Goal: Transaction & Acquisition: Purchase product/service

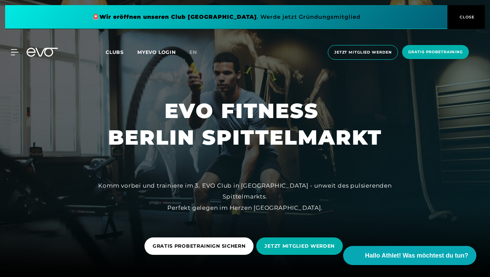
click at [374, 52] on span "Jetzt Mitglied werden" at bounding box center [362, 52] width 57 height 6
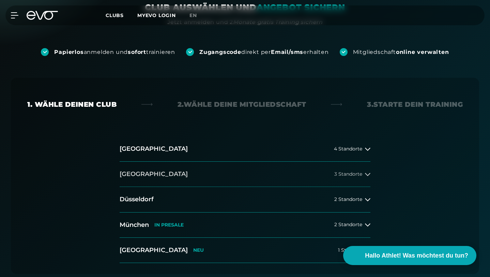
scroll to position [110, 0]
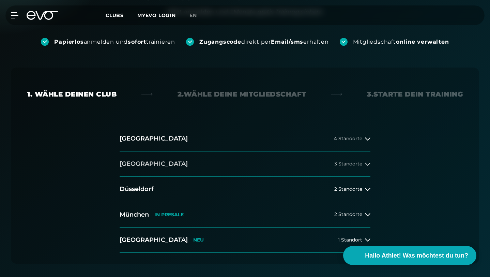
click at [197, 151] on button "[GEOGRAPHIC_DATA] 3 Standorte" at bounding box center [245, 163] width 251 height 25
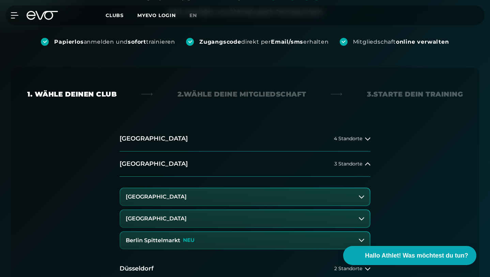
click at [166, 237] on h3 "Berlin Spittelmarkt" at bounding box center [153, 240] width 54 height 6
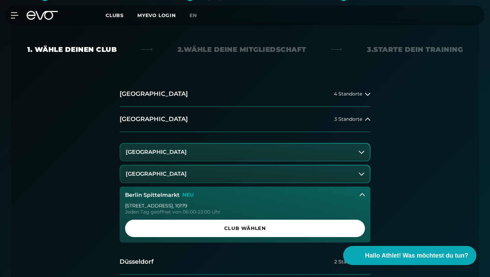
scroll to position [161, 0]
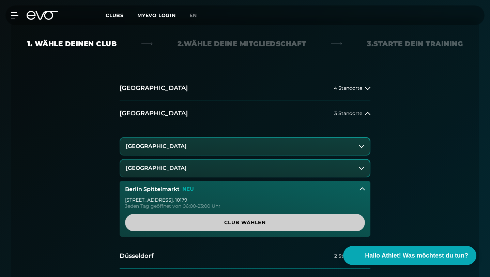
click at [182, 219] on span "Club wählen" at bounding box center [244, 222] width 223 height 7
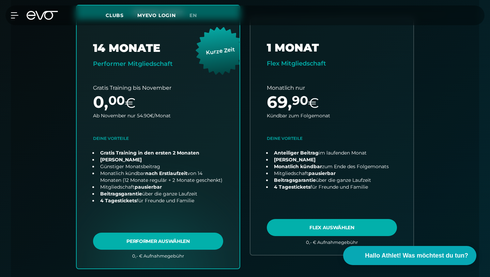
scroll to position [270, 0]
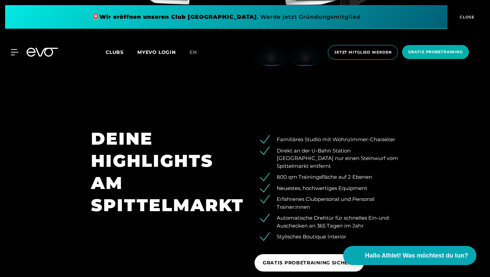
scroll to position [828, 0]
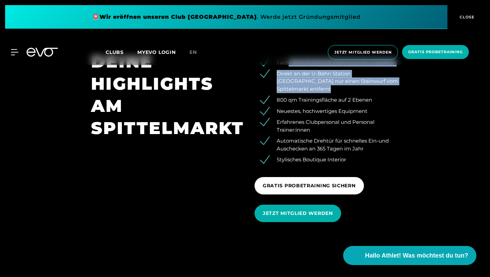
drag, startPoint x: 288, startPoint y: 129, endPoint x: 393, endPoint y: 150, distance: 106.5
click at [393, 151] on ul "Familiäres Studio mit Wohnzimmer-Charakter Direkt an der U-Bahn Station [GEOGRA…" at bounding box center [326, 111] width 144 height 105
click at [393, 93] on li "Direkt an der U-Bahn Station [GEOGRAPHIC_DATA] nur einen Steinwurf vom Spittelm…" at bounding box center [332, 81] width 134 height 23
drag, startPoint x: 393, startPoint y: 150, endPoint x: 384, endPoint y: 116, distance: 34.5
click at [384, 116] on section "DEINE HIGHLIGHTS AM SPITTELMARKT Familiäres Studio mit Wohnzimmer-Charakter Dir…" at bounding box center [245, 139] width 490 height 224
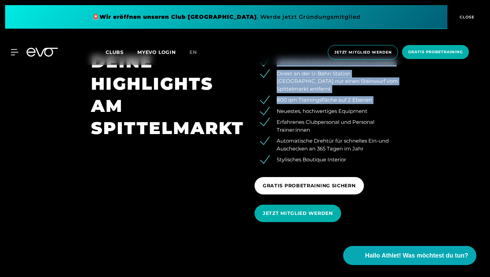
drag, startPoint x: 384, startPoint y: 116, endPoint x: 386, endPoint y: 173, distance: 56.9
click at [386, 171] on section "DEINE HIGHLIGHTS AM SPITTELMARKT Familiäres Studio mit Wohnzimmer-Charakter Dir…" at bounding box center [245, 139] width 490 height 224
click at [386, 115] on li "Neuestes, hochwertiges Equipment" at bounding box center [332, 111] width 134 height 8
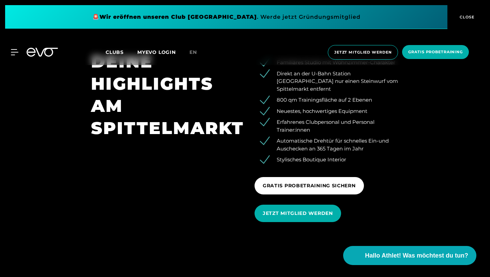
drag, startPoint x: 386, startPoint y: 173, endPoint x: 376, endPoint y: 138, distance: 36.4
click at [377, 144] on ul "Familiäres Studio mit Wohnzimmer-Charakter Direkt an der U-Bahn Station [GEOGRA…" at bounding box center [326, 111] width 144 height 105
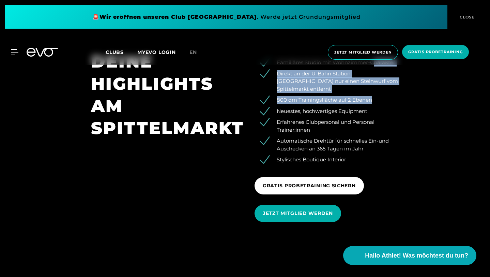
drag, startPoint x: 375, startPoint y: 130, endPoint x: 376, endPoint y: 162, distance: 32.7
click at [376, 163] on ul "Familiäres Studio mit Wohnzimmer-Charakter Direkt an der U-Bahn Station [GEOGRA…" at bounding box center [326, 111] width 144 height 105
click at [376, 104] on li "800 qm Trainingsfläche auf 2 Ebenen" at bounding box center [332, 100] width 134 height 8
drag, startPoint x: 369, startPoint y: 161, endPoint x: 369, endPoint y: 116, distance: 45.3
click at [369, 120] on div "Familiäres Studio mit Wohnzimmer-Charakter Direkt an der U-Bahn Station [GEOGRA…" at bounding box center [326, 138] width 163 height 176
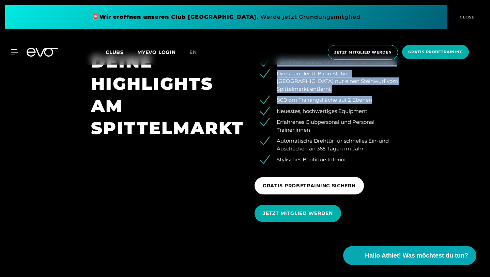
drag, startPoint x: 369, startPoint y: 116, endPoint x: 386, endPoint y: 161, distance: 48.8
click at [386, 161] on section "DEINE HIGHLIGHTS AM SPITTELMARKT Familiäres Studio mit Wohnzimmer-Charakter Dir…" at bounding box center [245, 139] width 490 height 224
click at [387, 104] on li "800 qm Trainingsfläche auf 2 Ebenen" at bounding box center [332, 100] width 134 height 8
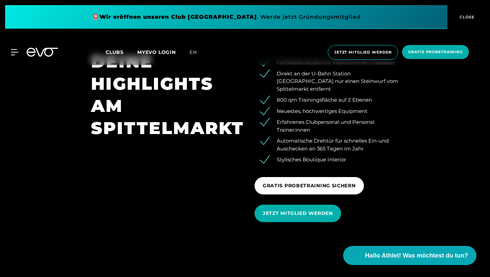
drag, startPoint x: 377, startPoint y: 175, endPoint x: 377, endPoint y: 120, distance: 54.8
click at [377, 129] on ul "Familiäres Studio mit Wohnzimmer-Charakter Direkt an der U-Bahn Station [GEOGRA…" at bounding box center [326, 111] width 144 height 105
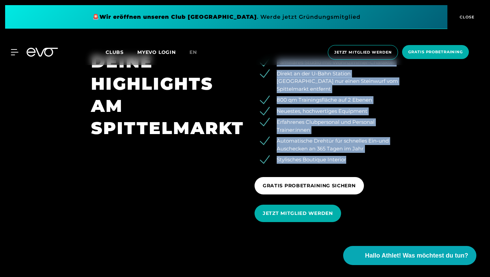
drag, startPoint x: 377, startPoint y: 120, endPoint x: 377, endPoint y: 208, distance: 87.9
click at [377, 208] on div "Familiäres Studio mit Wohnzimmer-Charakter Direkt an der U-Bahn Station [GEOGRA…" at bounding box center [326, 138] width 163 height 176
click at [377, 163] on ul "Familiäres Studio mit Wohnzimmer-Charakter Direkt an der U-Bahn Station [GEOGRA…" at bounding box center [326, 111] width 144 height 105
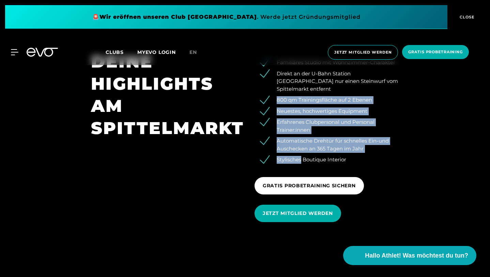
drag, startPoint x: 377, startPoint y: 208, endPoint x: 377, endPoint y: 129, distance: 78.7
click at [377, 129] on ul "Familiäres Studio mit Wohnzimmer-Charakter Direkt an der U-Bahn Station [GEOGRA…" at bounding box center [326, 111] width 144 height 105
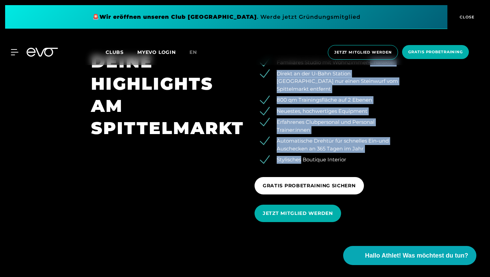
click at [377, 66] on li "Familiäres Studio mit Wohnzimmer-Charakter" at bounding box center [332, 63] width 134 height 8
drag, startPoint x: 377, startPoint y: 129, endPoint x: 411, endPoint y: 233, distance: 109.3
click at [408, 227] on div "Familiäres Studio mit Wohnzimmer-Charakter Direkt an der U-Bahn Station [GEOGRA…" at bounding box center [326, 138] width 163 height 176
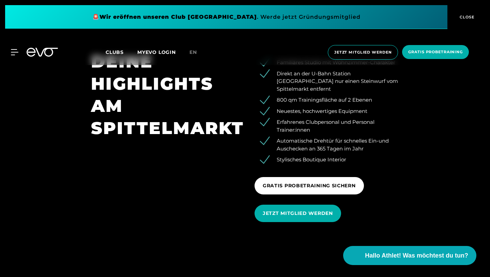
click at [408, 223] on div "Familiäres Studio mit Wohnzimmer-Charakter Direkt an der U-Bahn Station [GEOGRA…" at bounding box center [326, 138] width 163 height 176
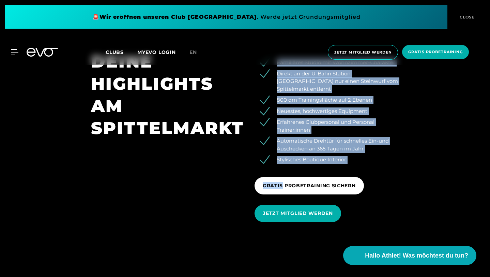
drag, startPoint x: 414, startPoint y: 223, endPoint x: 414, endPoint y: 100, distance: 123.3
click at [414, 100] on section "DEINE HIGHLIGHTS AM SPITTELMARKT Familiäres Studio mit Wohnzimmer-Charakter Dir…" at bounding box center [245, 139] width 490 height 224
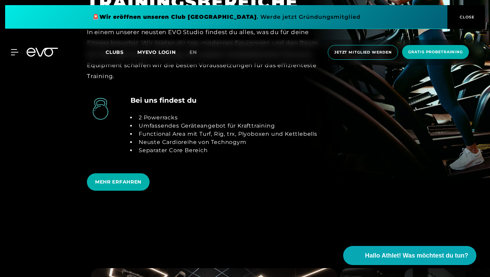
scroll to position [1374, 0]
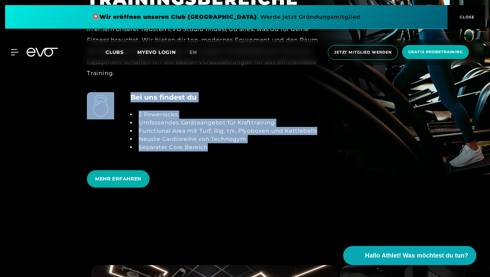
drag, startPoint x: 438, startPoint y: 160, endPoint x: 237, endPoint y: 223, distance: 210.6
click at [237, 223] on section "TRAIN SMARTER NOT HARDER UNSERE TRAININGSBEREICHE In einem unserer neusten EVO …" at bounding box center [245, 57] width 490 height 338
click at [237, 151] on li "Separater Core Bereich" at bounding box center [226, 147] width 181 height 8
drag, startPoint x: 237, startPoint y: 223, endPoint x: 237, endPoint y: 128, distance: 95.4
click at [237, 128] on section "TRAIN SMARTER NOT HARDER UNSERE TRAININGSBEREICHE In einem unserer neusten EVO …" at bounding box center [245, 57] width 490 height 338
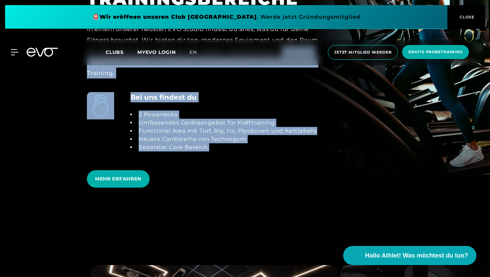
click at [237, 78] on div "In einem unserer neusten EVO Studio findest du alles, was du für deine Fitness …" at bounding box center [204, 51] width 234 height 55
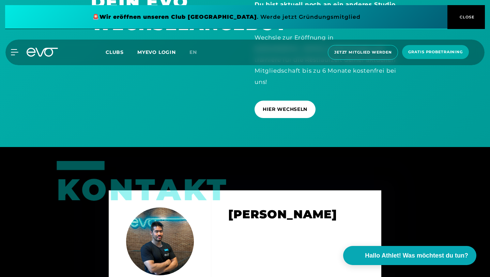
scroll to position [2197, 0]
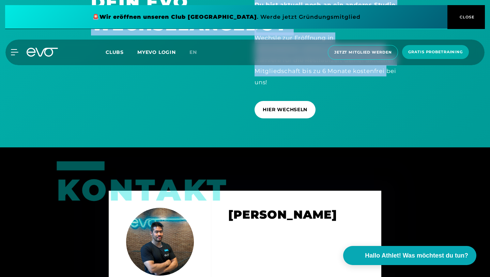
drag, startPoint x: 229, startPoint y: 90, endPoint x: 382, endPoint y: 155, distance: 166.5
click at [381, 123] on div "DEIN EVO WECHSELANGEBOT Du bist aktuell noch an ein anderes Studio gebunden ? W…" at bounding box center [244, 57] width 327 height 132
click at [382, 123] on div "Du bist aktuell noch an ein anderes Studio gebunden ? Wechsle zur Eröffnung in …" at bounding box center [326, 57] width 163 height 132
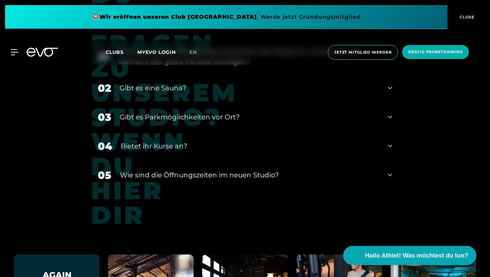
scroll to position [2659, 0]
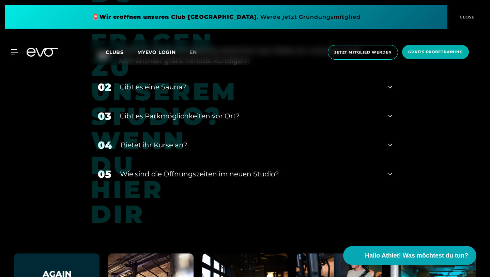
click at [138, 92] on div "Gibt es eine Sauna?" at bounding box center [250, 87] width 260 height 10
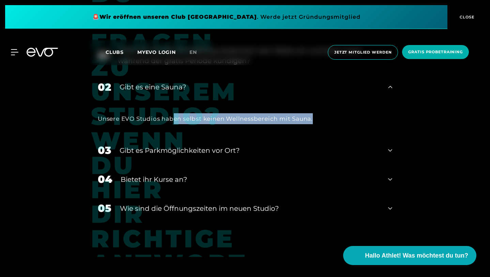
drag, startPoint x: 127, startPoint y: 161, endPoint x: 280, endPoint y: 162, distance: 153.3
click at [283, 124] on div "Unsere EVO Studios haben selbst keinen Wellnessbereich mit Sauna." at bounding box center [245, 118] width 294 height 11
click at [280, 124] on div "Unsere EVO Studios haben selbst keinen Wellnessbereich mit Sauna." at bounding box center [245, 118] width 294 height 11
drag, startPoint x: 280, startPoint y: 162, endPoint x: 175, endPoint y: 160, distance: 105.3
click at [175, 124] on div "Unsere EVO Studios haben selbst keinen Wellnessbereich mit Sauna." at bounding box center [245, 118] width 294 height 11
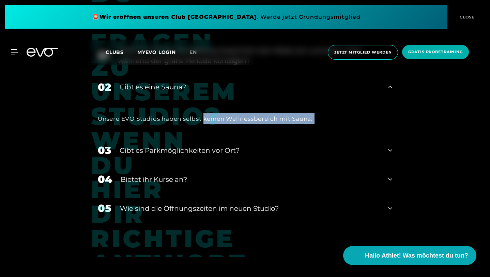
click at [175, 124] on div "Unsere EVO Studios haben selbst keinen Wellnessbereich mit Sauna." at bounding box center [245, 118] width 294 height 11
drag, startPoint x: 175, startPoint y: 160, endPoint x: 281, endPoint y: 163, distance: 106.0
click at [281, 124] on div "Unsere EVO Studios haben selbst keinen Wellnessbereich mit Sauna." at bounding box center [245, 118] width 294 height 11
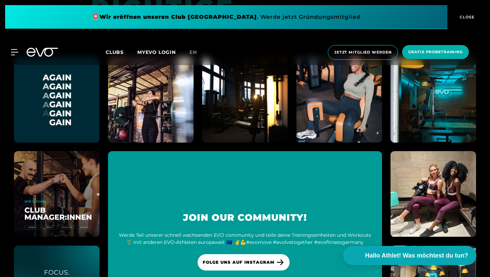
scroll to position [2869, 0]
